Goal: Task Accomplishment & Management: Manage account settings

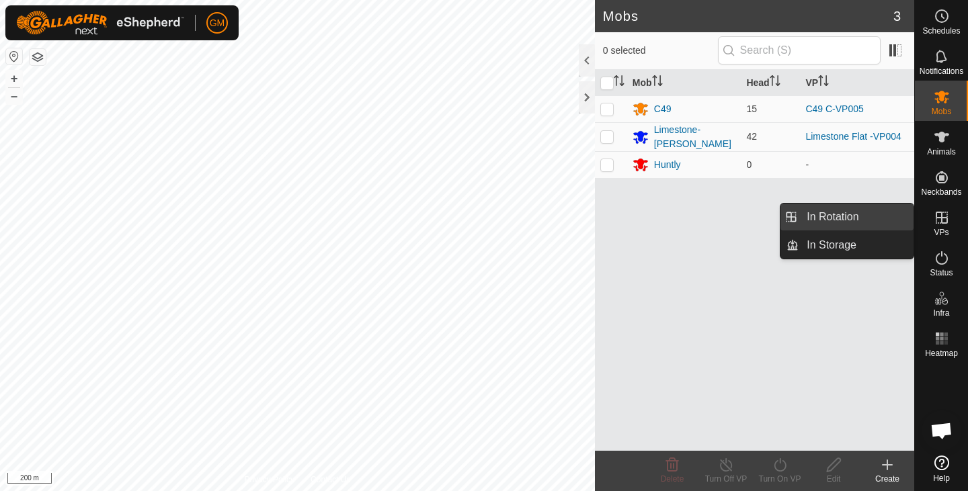
click at [854, 214] on link "In Rotation" at bounding box center [856, 217] width 115 height 27
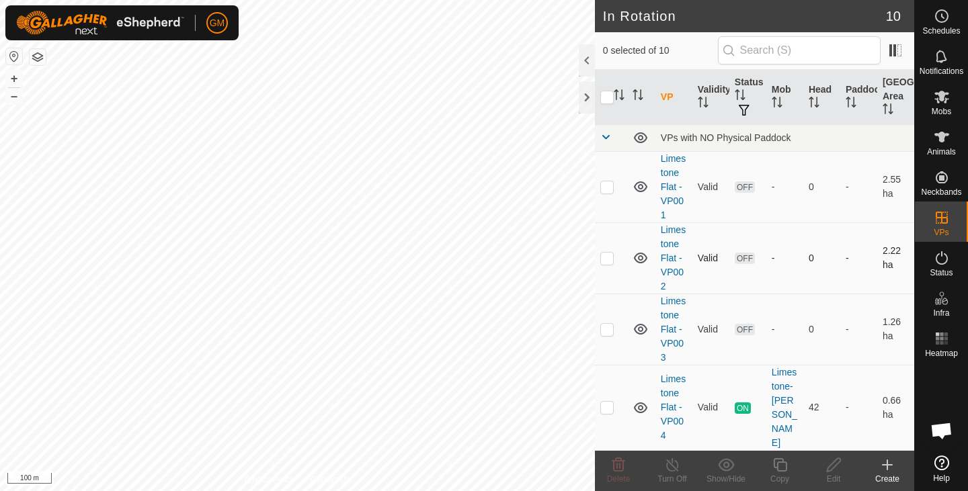
checkbox input "true"
click at [782, 467] on icon at bounding box center [780, 465] width 17 height 16
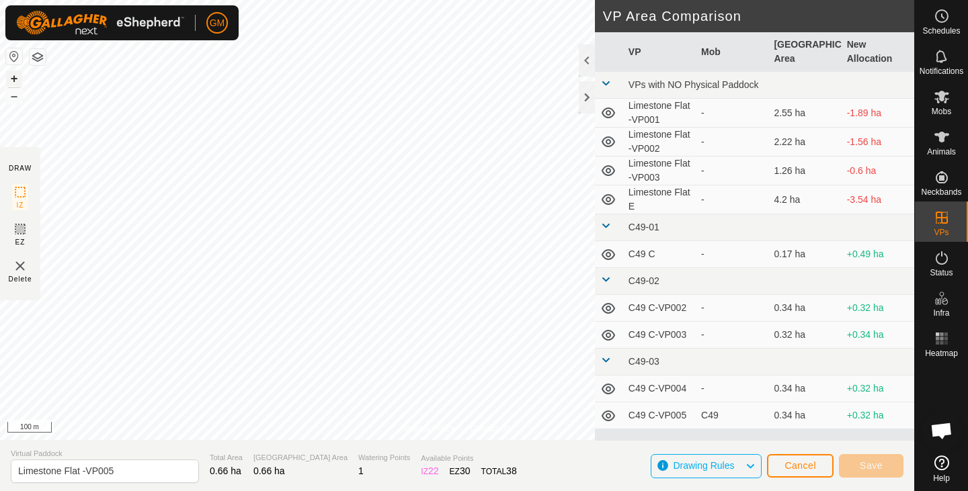
click at [9, 79] on button "+" at bounding box center [14, 79] width 16 height 16
click at [882, 461] on span "Save" at bounding box center [871, 465] width 23 height 11
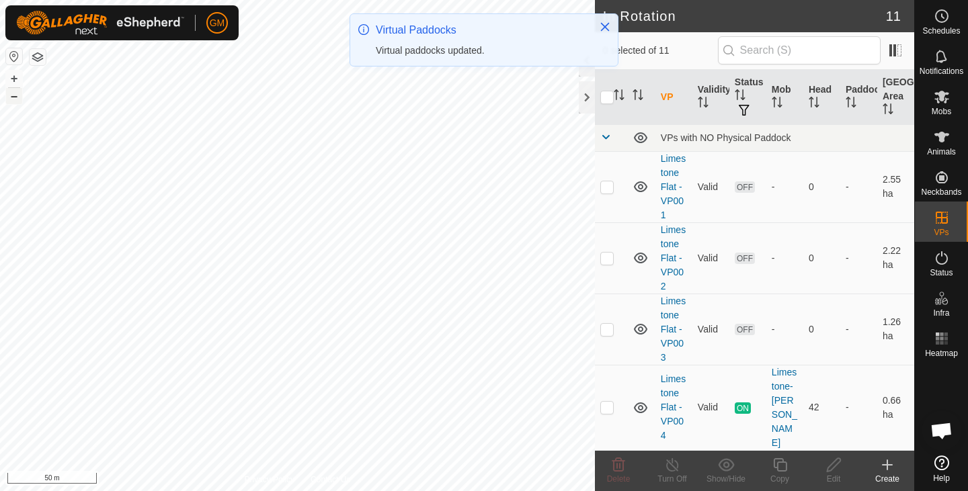
click at [9, 94] on button "–" at bounding box center [14, 96] width 16 height 16
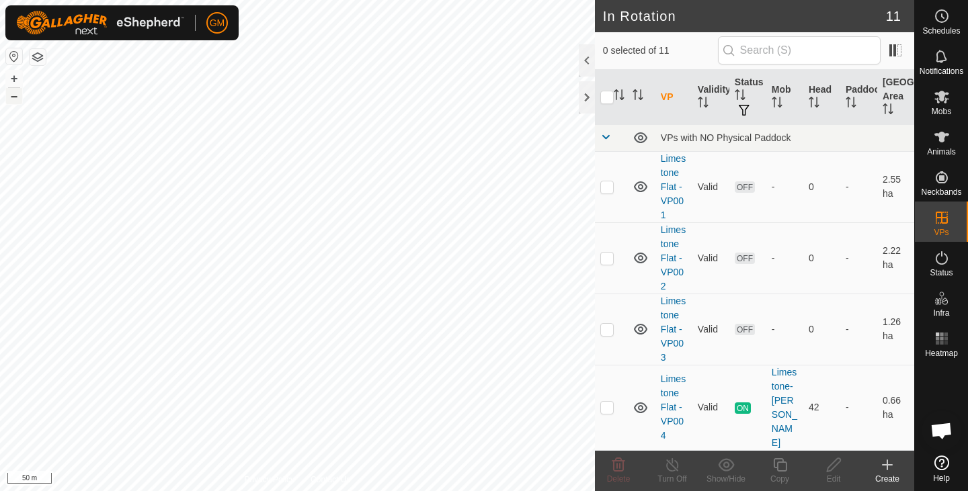
click at [15, 99] on button "–" at bounding box center [14, 96] width 16 height 16
checkbox input "true"
click at [949, 99] on icon at bounding box center [942, 97] width 16 height 16
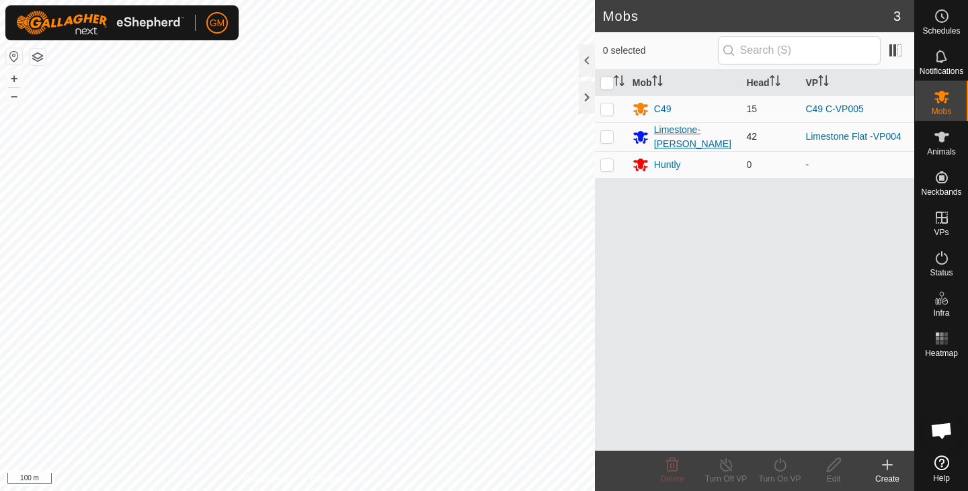
click at [693, 134] on div "Limestone-[PERSON_NAME]" at bounding box center [695, 137] width 82 height 28
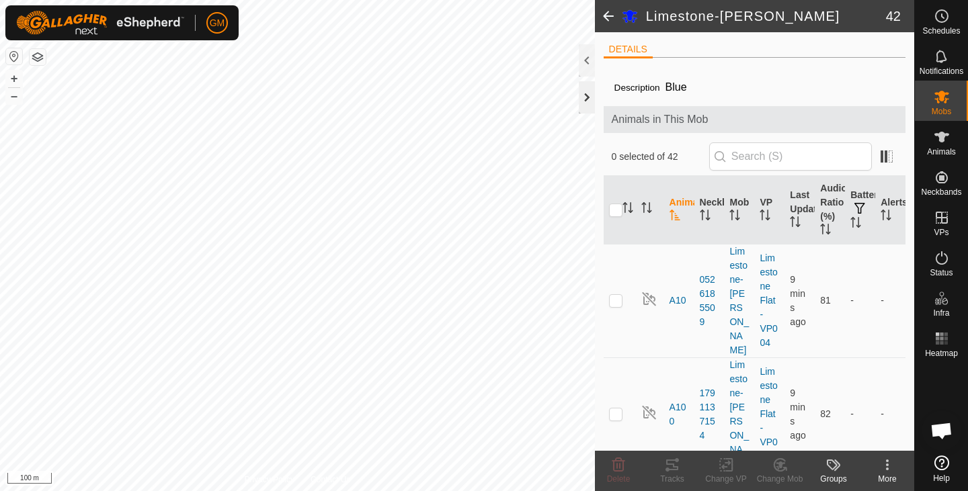
click at [582, 100] on div at bounding box center [587, 97] width 16 height 32
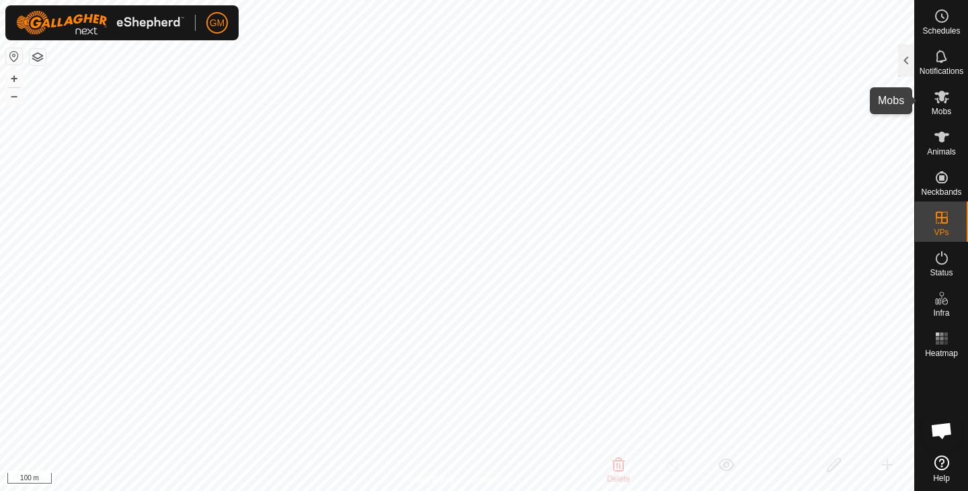
click at [939, 97] on icon at bounding box center [941, 97] width 15 height 13
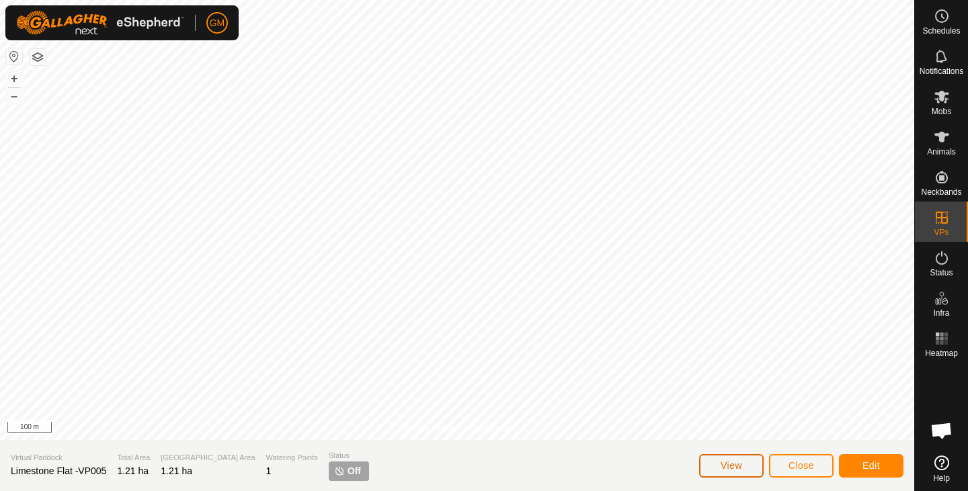
click at [727, 465] on span "View" at bounding box center [732, 465] width 22 height 11
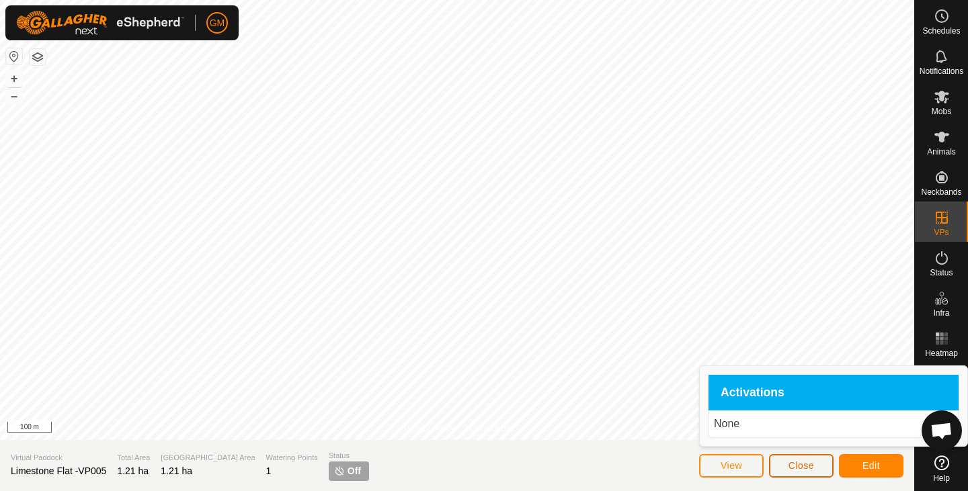
click at [793, 463] on span "Close" at bounding box center [802, 465] width 26 height 11
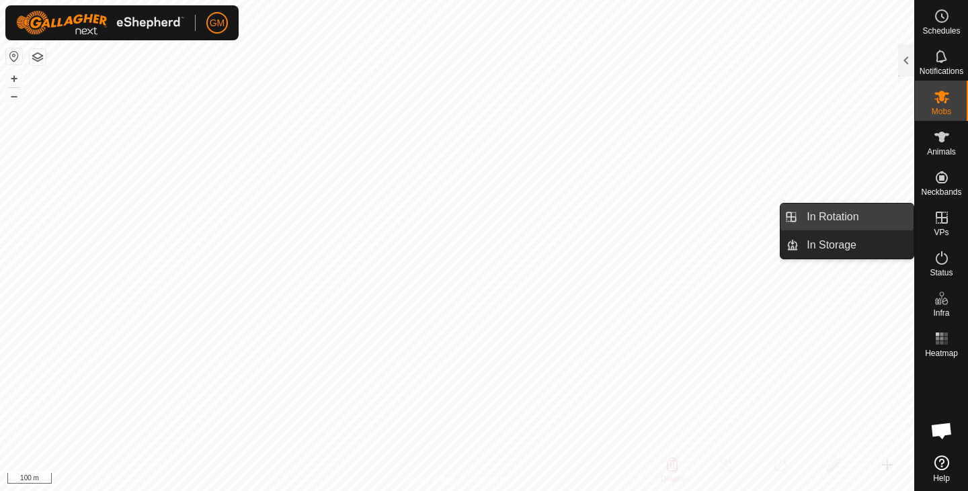
click at [840, 216] on link "In Rotation" at bounding box center [856, 217] width 115 height 27
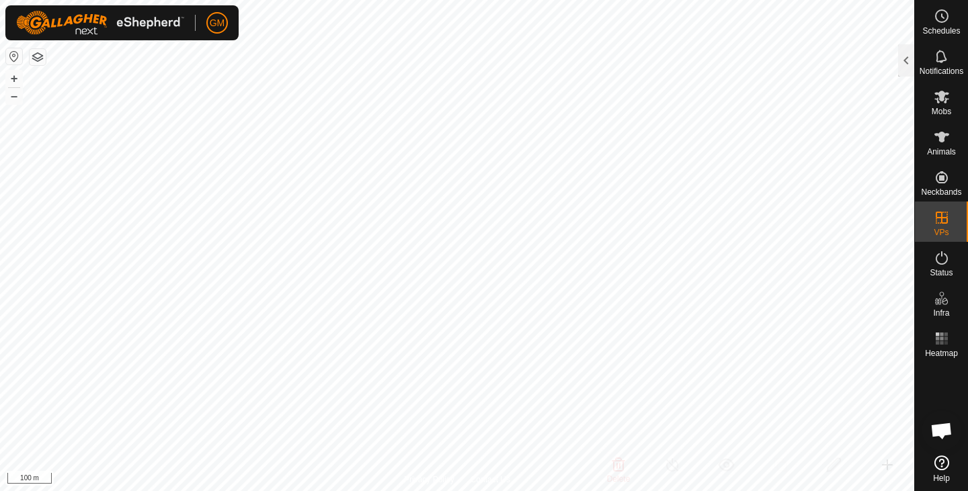
checkbox input "true"
click at [905, 53] on div at bounding box center [906, 60] width 16 height 32
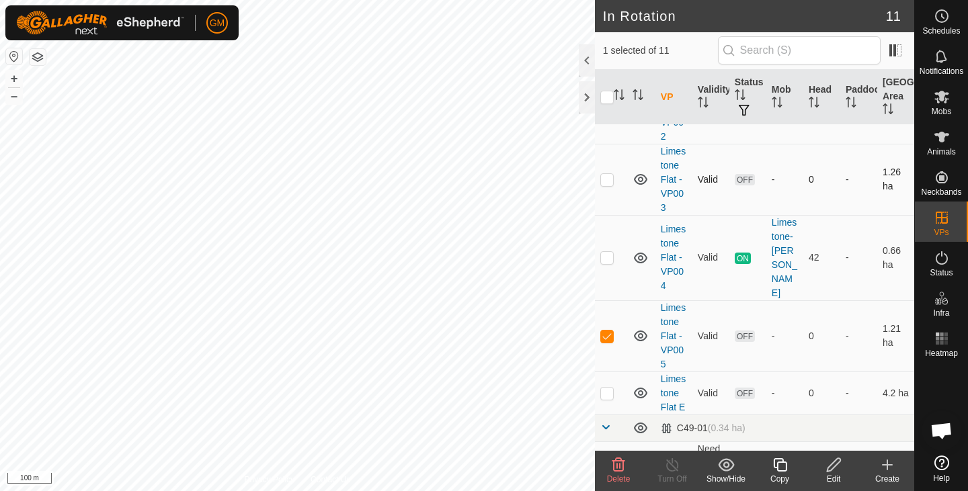
scroll to position [151, 0]
click at [670, 325] on link "Limestone Flat -VP005" at bounding box center [673, 335] width 25 height 67
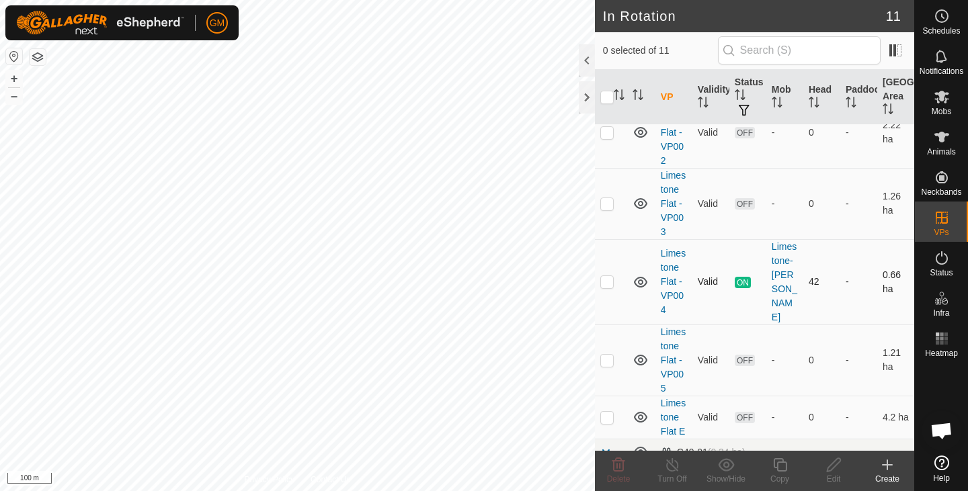
scroll to position [126, 0]
click at [607, 354] on p-checkbox at bounding box center [606, 359] width 13 height 11
click at [641, 352] on icon at bounding box center [641, 360] width 16 height 16
click at [609, 354] on p-checkbox at bounding box center [606, 359] width 13 height 11
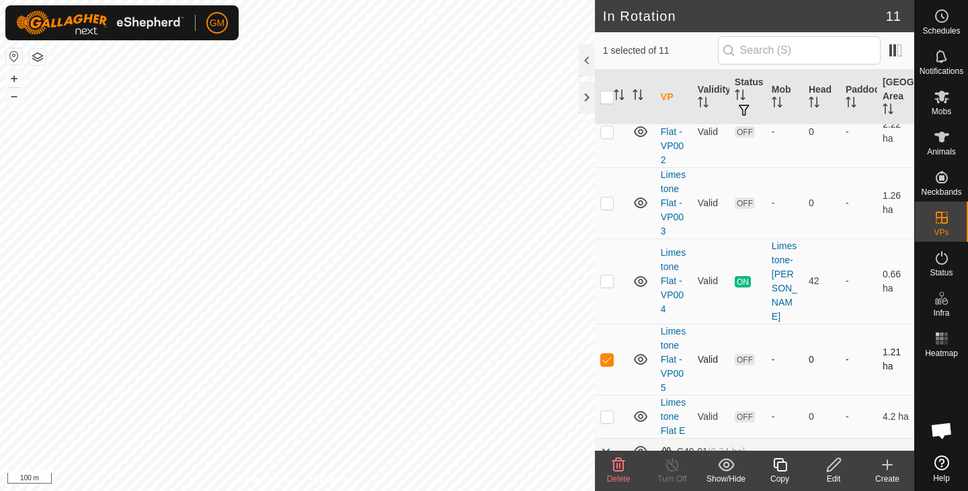
checkbox input "false"
click at [946, 102] on icon at bounding box center [941, 97] width 15 height 13
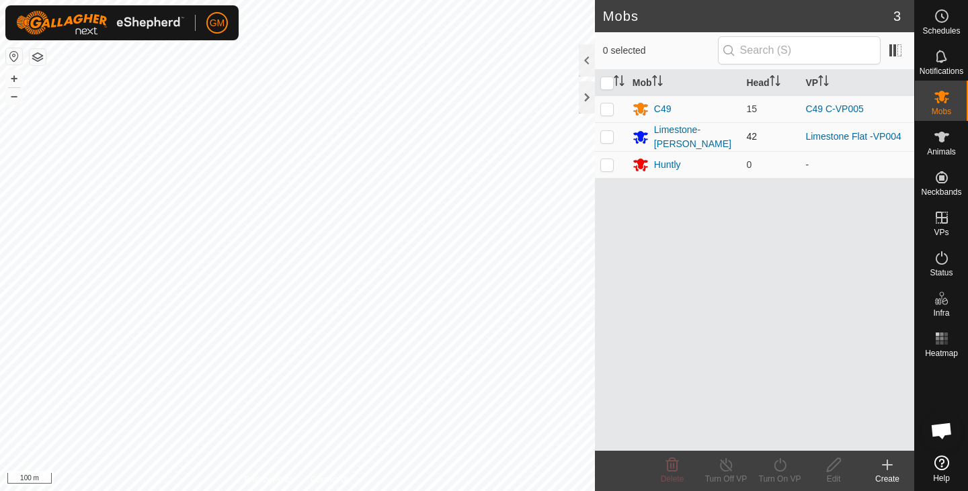
click at [604, 136] on p-checkbox at bounding box center [606, 136] width 13 height 11
click at [611, 132] on p-checkbox at bounding box center [606, 136] width 13 height 11
checkbox input "true"
click at [834, 131] on link "Limestone Flat -VP004" at bounding box center [852, 136] width 95 height 11
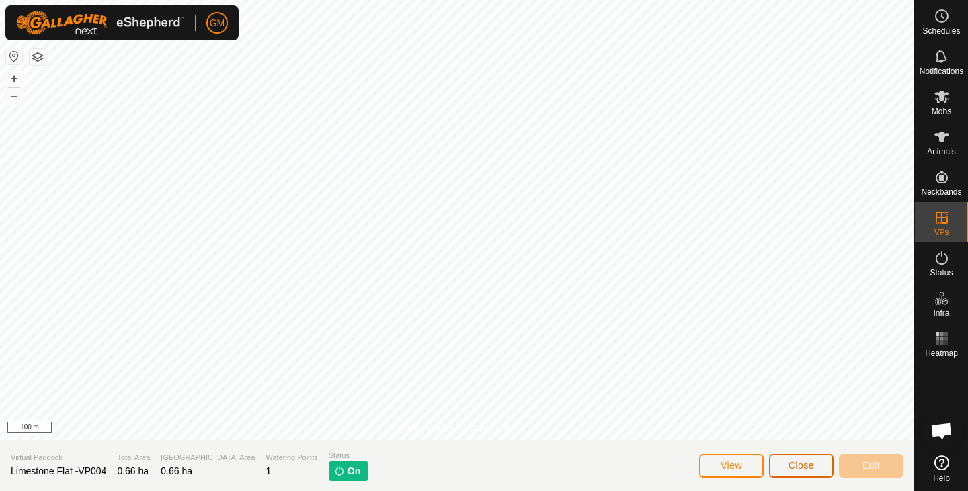
click at [805, 467] on span "Close" at bounding box center [802, 465] width 26 height 11
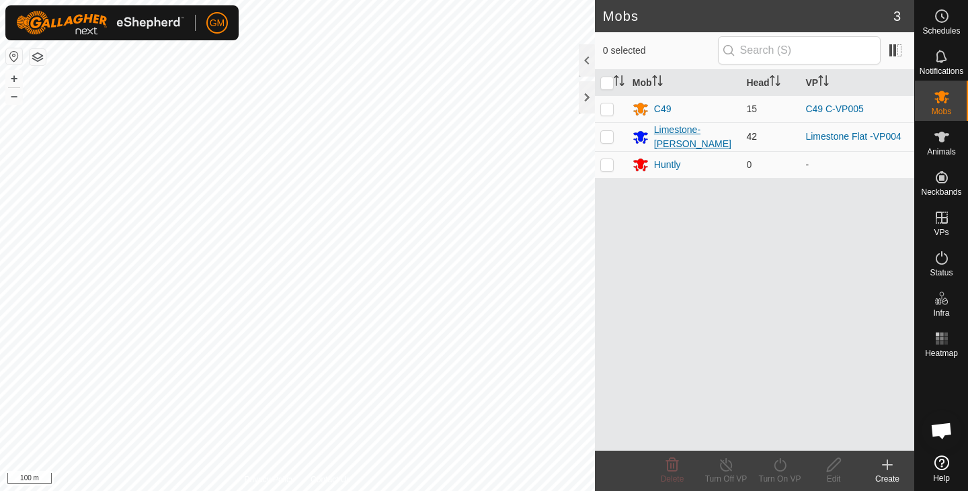
click at [683, 133] on div "Limestone-[PERSON_NAME]" at bounding box center [695, 137] width 82 height 28
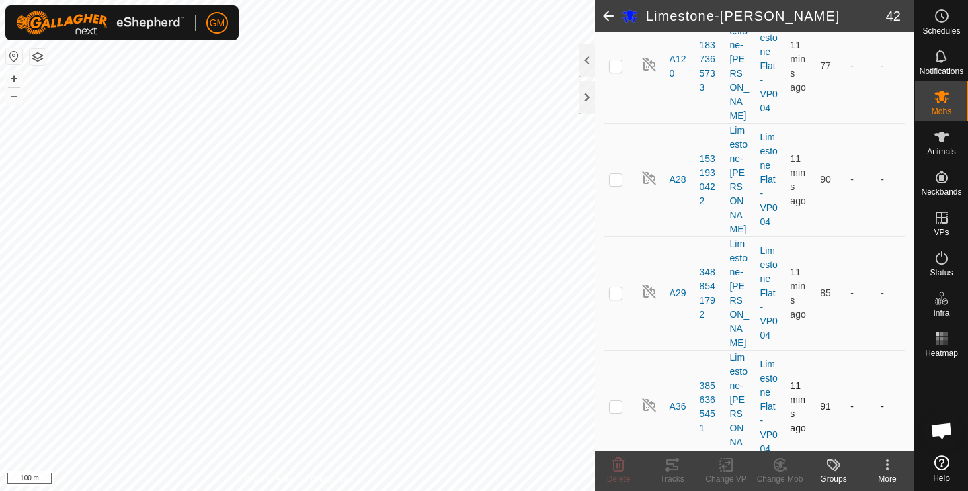
scroll to position [1712, 0]
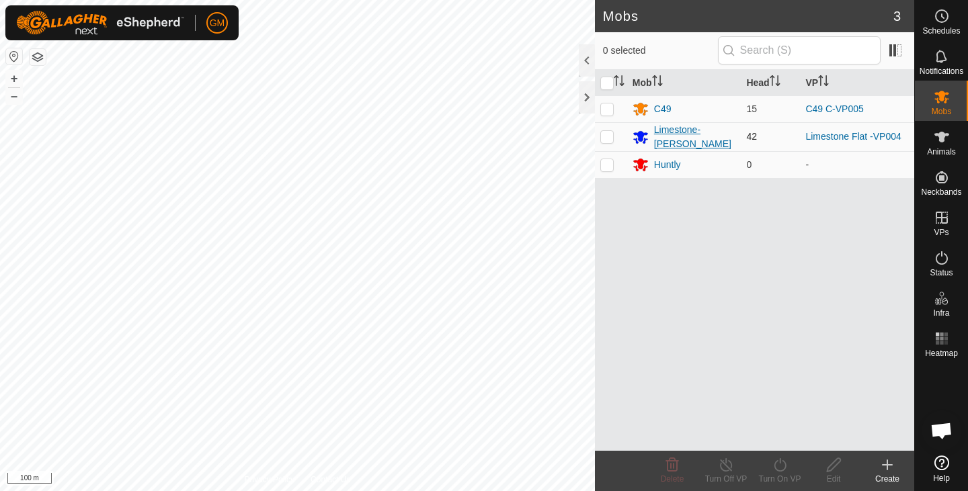
click at [643, 133] on icon at bounding box center [640, 137] width 15 height 13
click at [706, 134] on div "Limestone-[PERSON_NAME]" at bounding box center [695, 137] width 82 height 28
click at [606, 133] on p-checkbox at bounding box center [606, 136] width 13 height 11
checkbox input "true"
click at [852, 138] on link "Limestone Flat -VP004" at bounding box center [852, 136] width 95 height 11
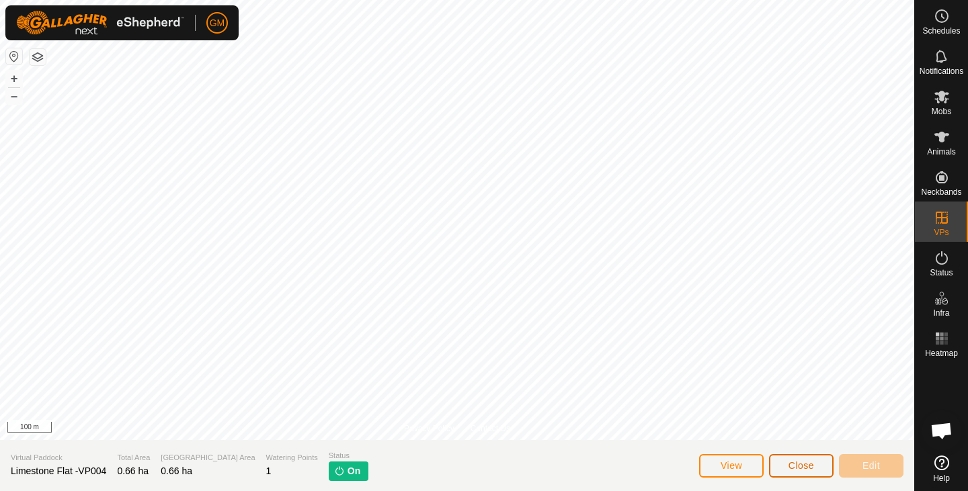
click at [787, 464] on button "Close" at bounding box center [801, 466] width 65 height 24
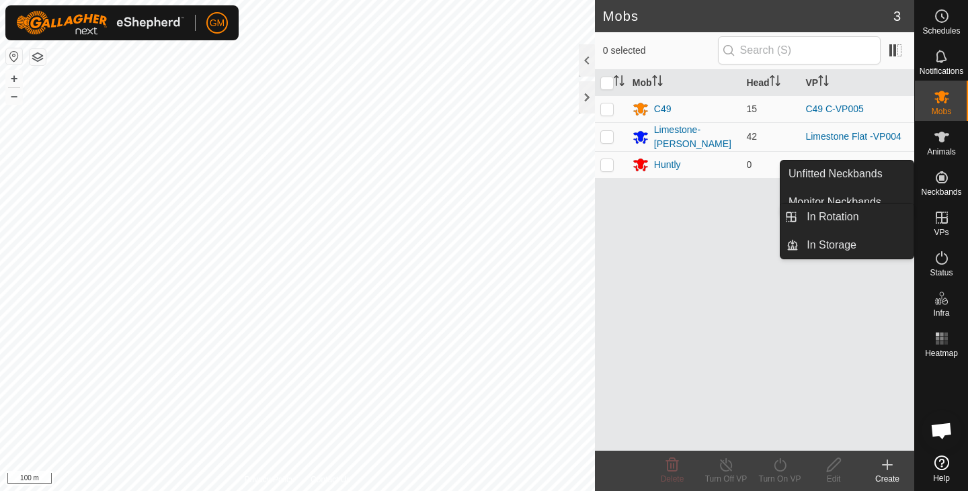
click at [950, 215] on es-virtualpaddocks-svg-icon at bounding box center [942, 218] width 24 height 22
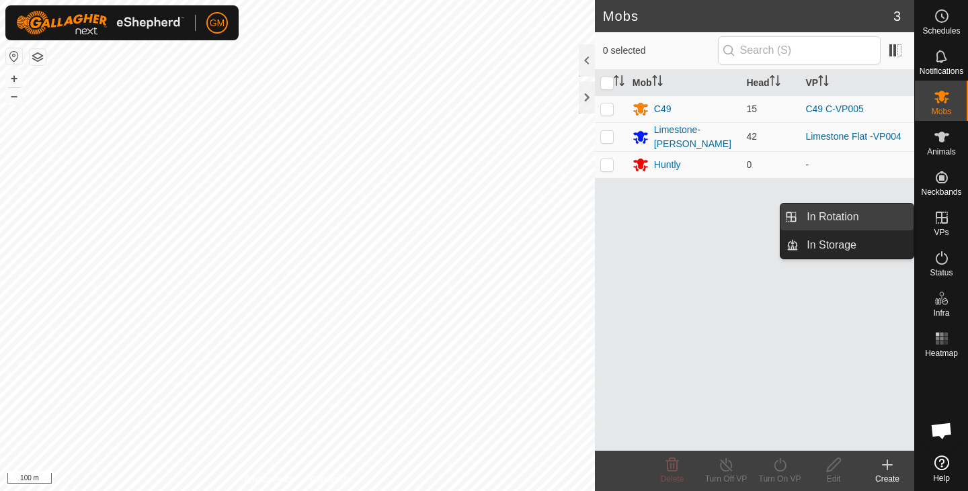
click at [848, 216] on link "In Rotation" at bounding box center [856, 217] width 115 height 27
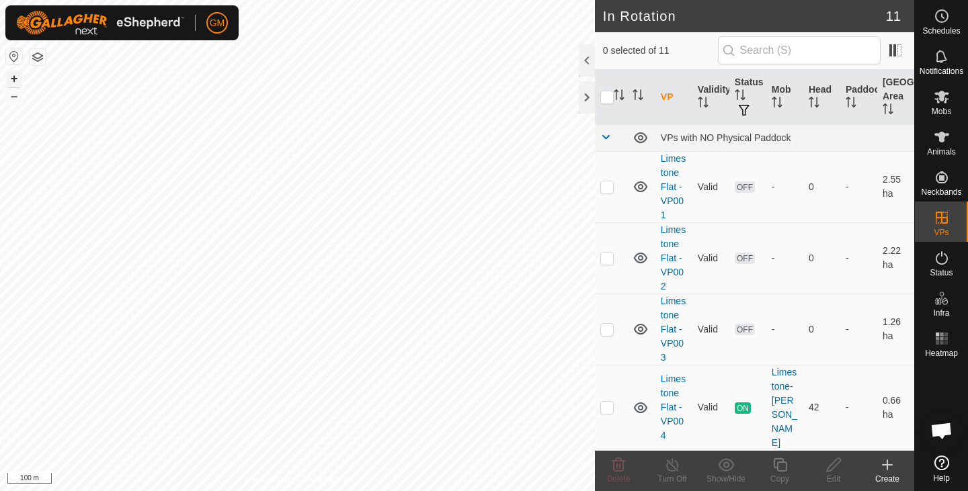
click at [12, 79] on button "+" at bounding box center [14, 79] width 16 height 16
click at [18, 102] on button "–" at bounding box center [14, 96] width 16 height 16
click at [14, 75] on button "+" at bounding box center [14, 79] width 16 height 16
checkbox input "true"
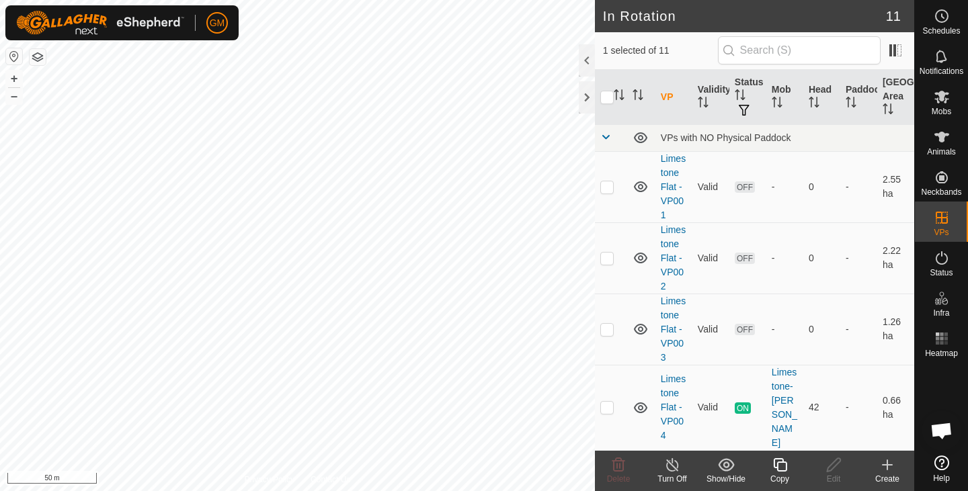
click at [776, 468] on icon at bounding box center [779, 464] width 13 height 13
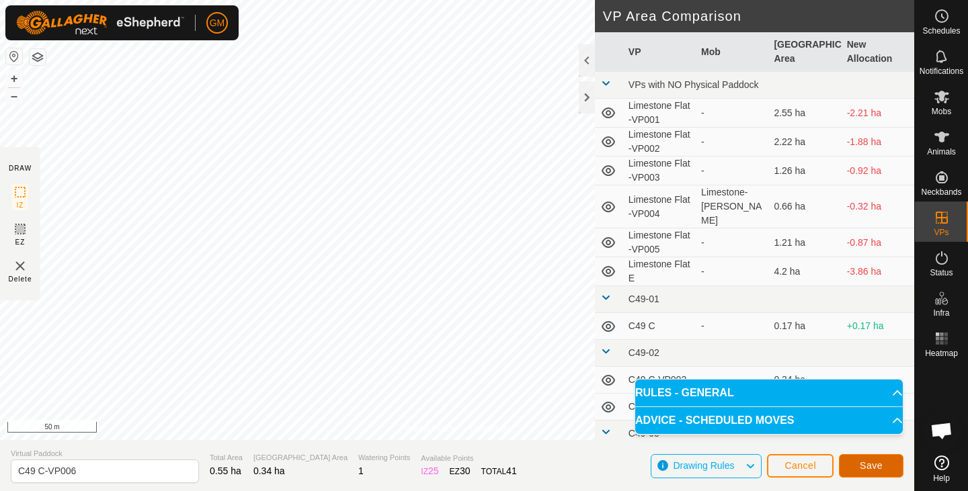
click at [872, 466] on span "Save" at bounding box center [871, 465] width 23 height 11
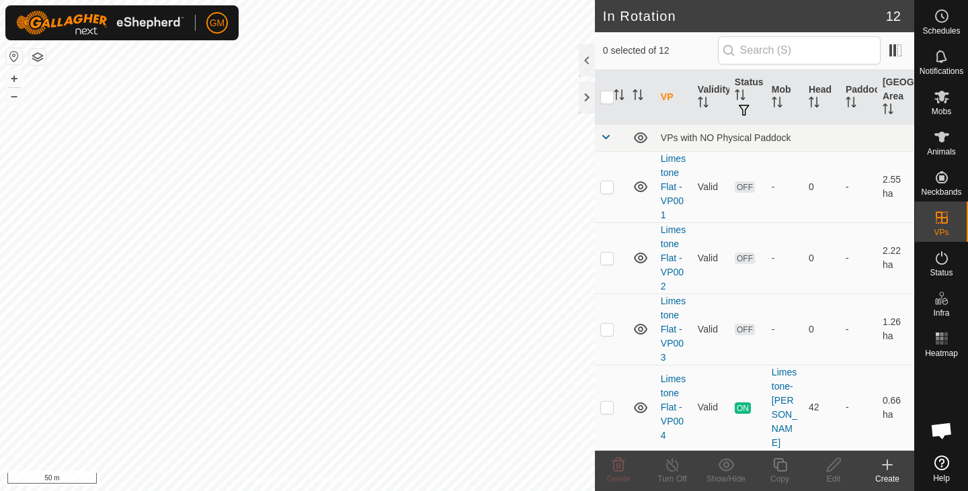
checkbox input "true"
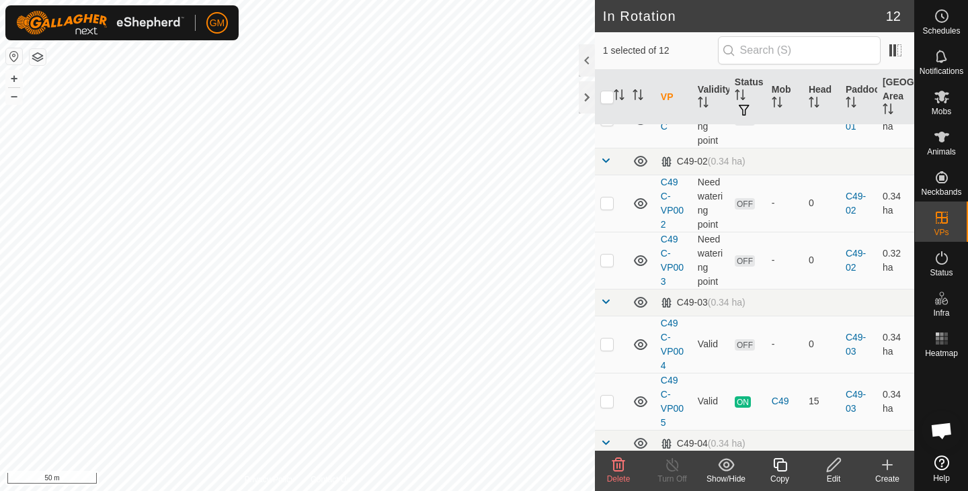
scroll to position [551, 0]
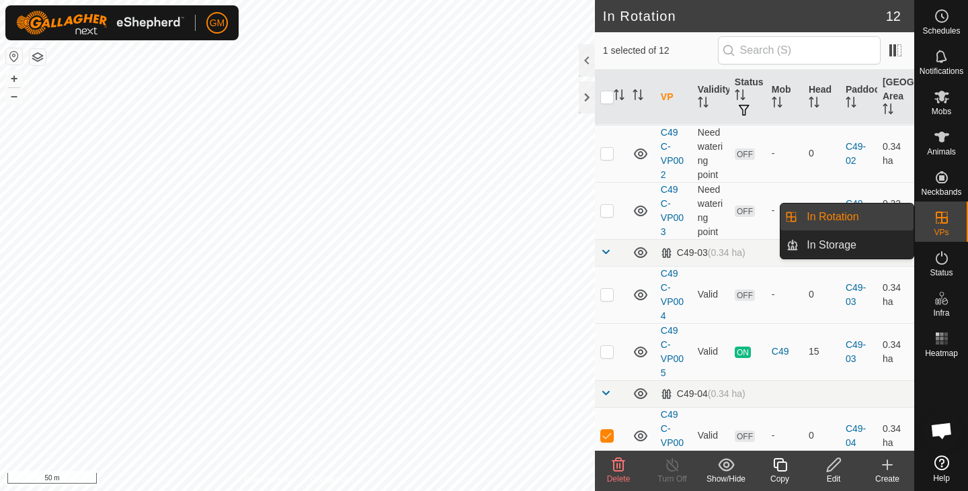
click at [827, 223] on link "In Rotation" at bounding box center [856, 217] width 115 height 27
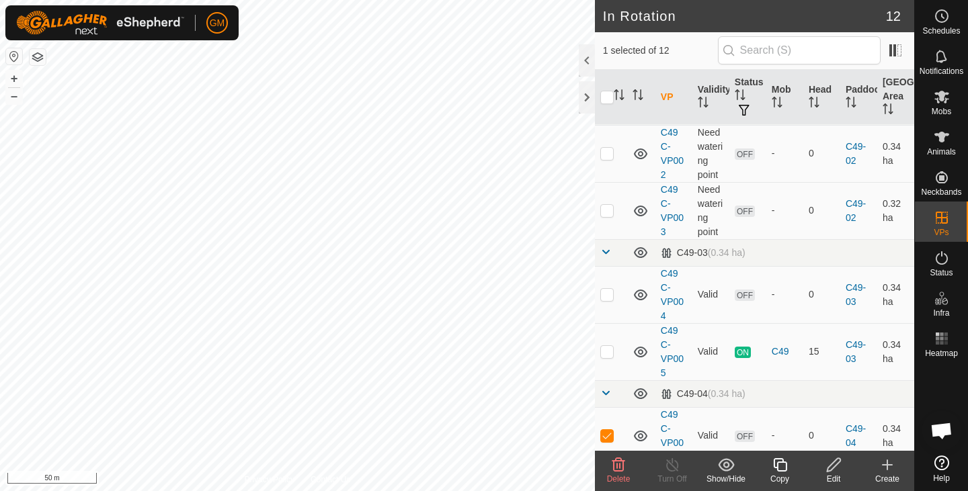
click at [833, 475] on div "Edit" at bounding box center [834, 479] width 54 height 12
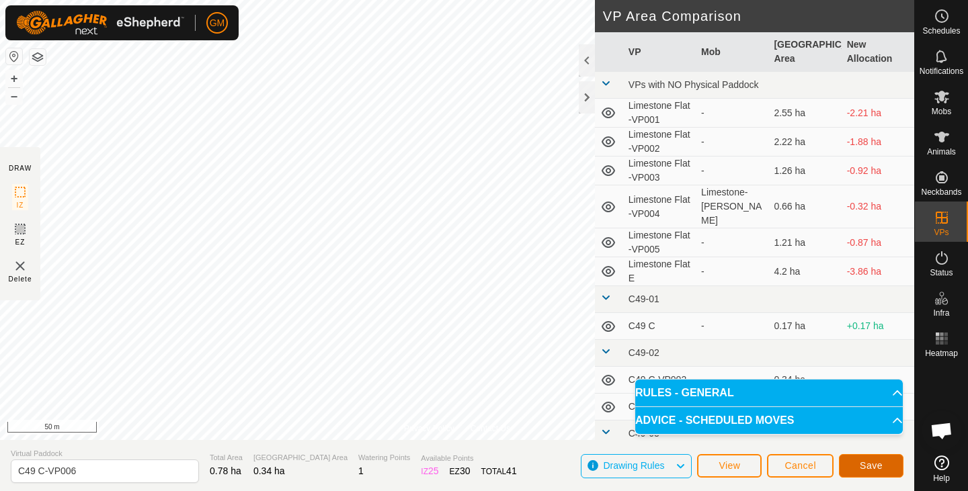
click at [857, 462] on button "Save" at bounding box center [871, 466] width 65 height 24
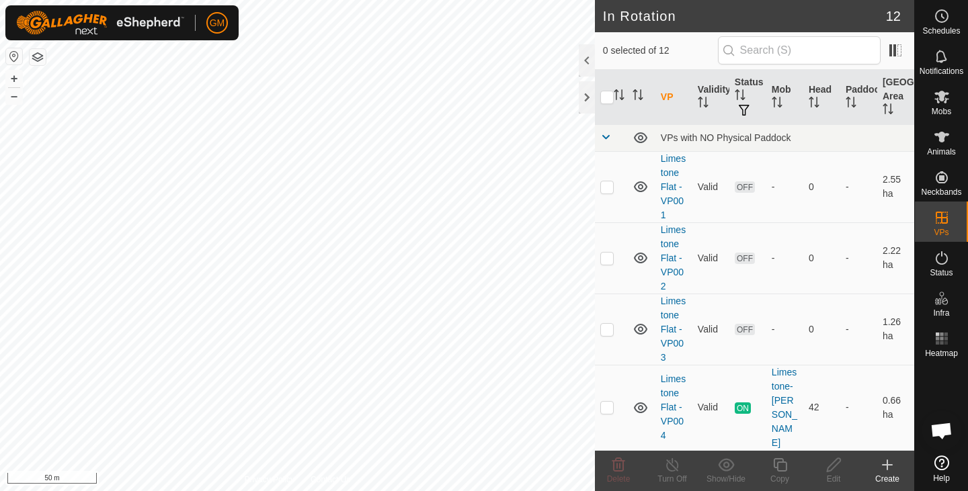
checkbox input "true"
